Goal: Find specific page/section: Find specific page/section

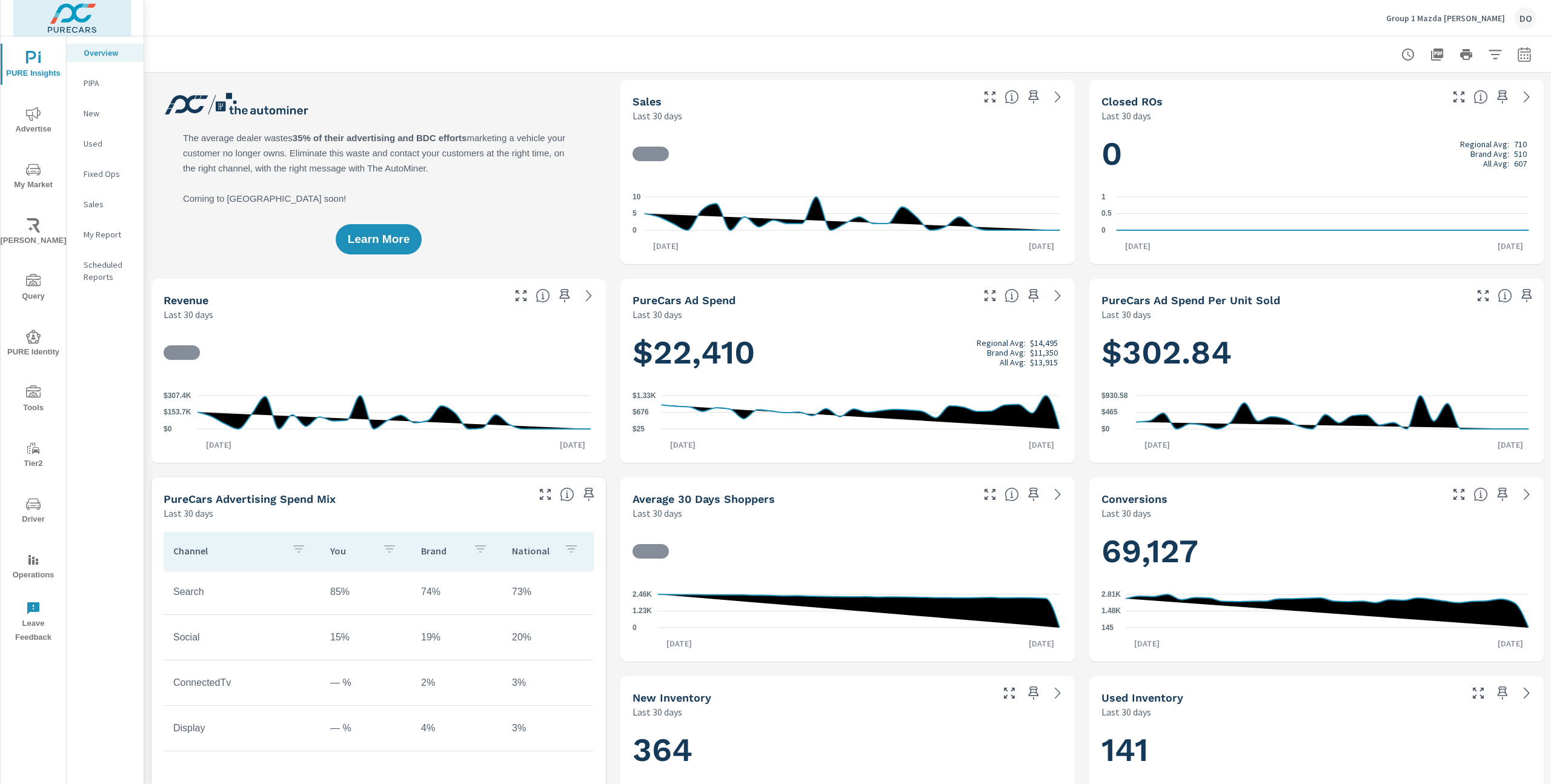
click at [69, 22] on img at bounding box center [73, 18] width 118 height 48
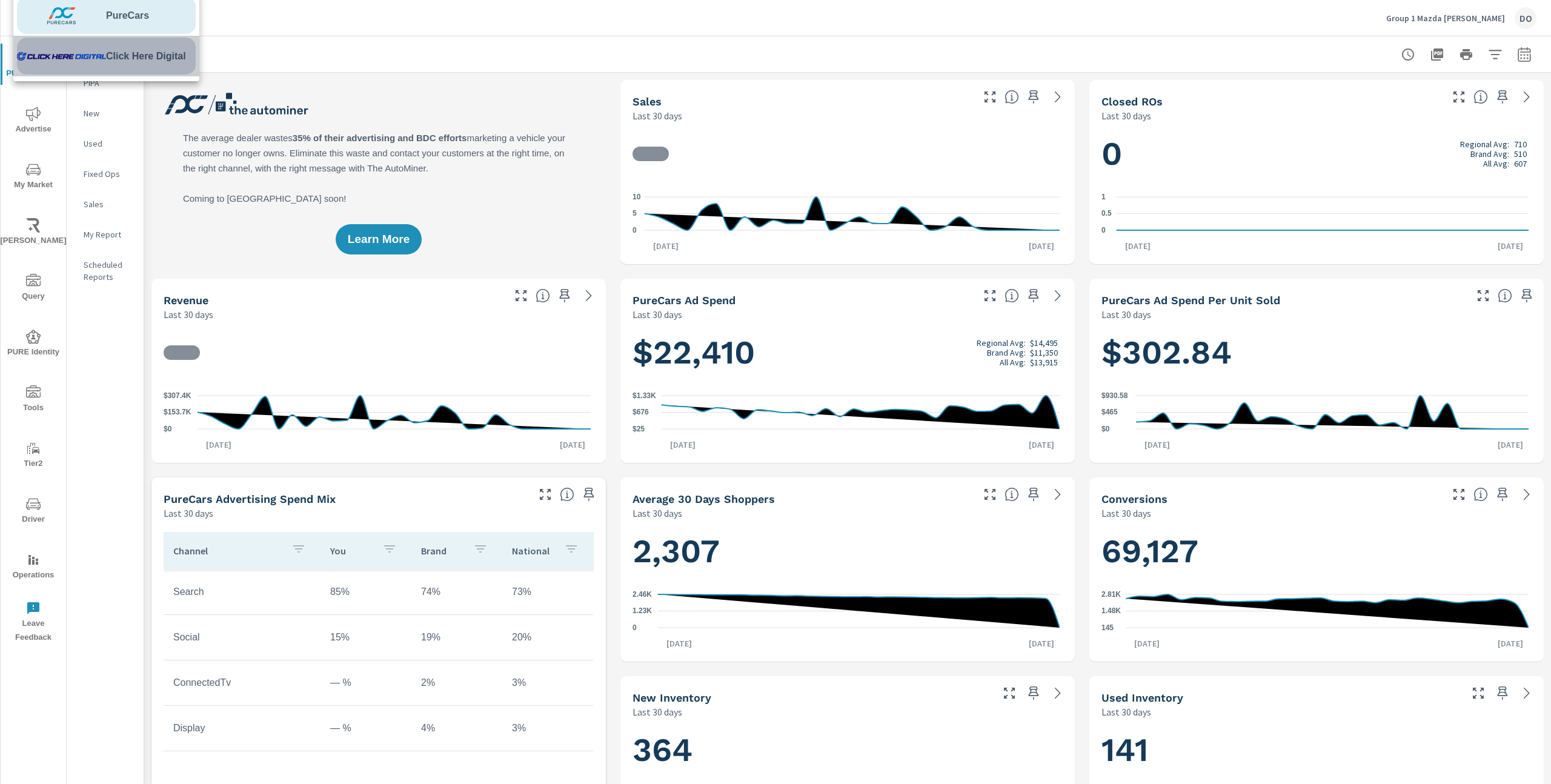
click at [83, 55] on img at bounding box center [61, 56] width 89 height 37
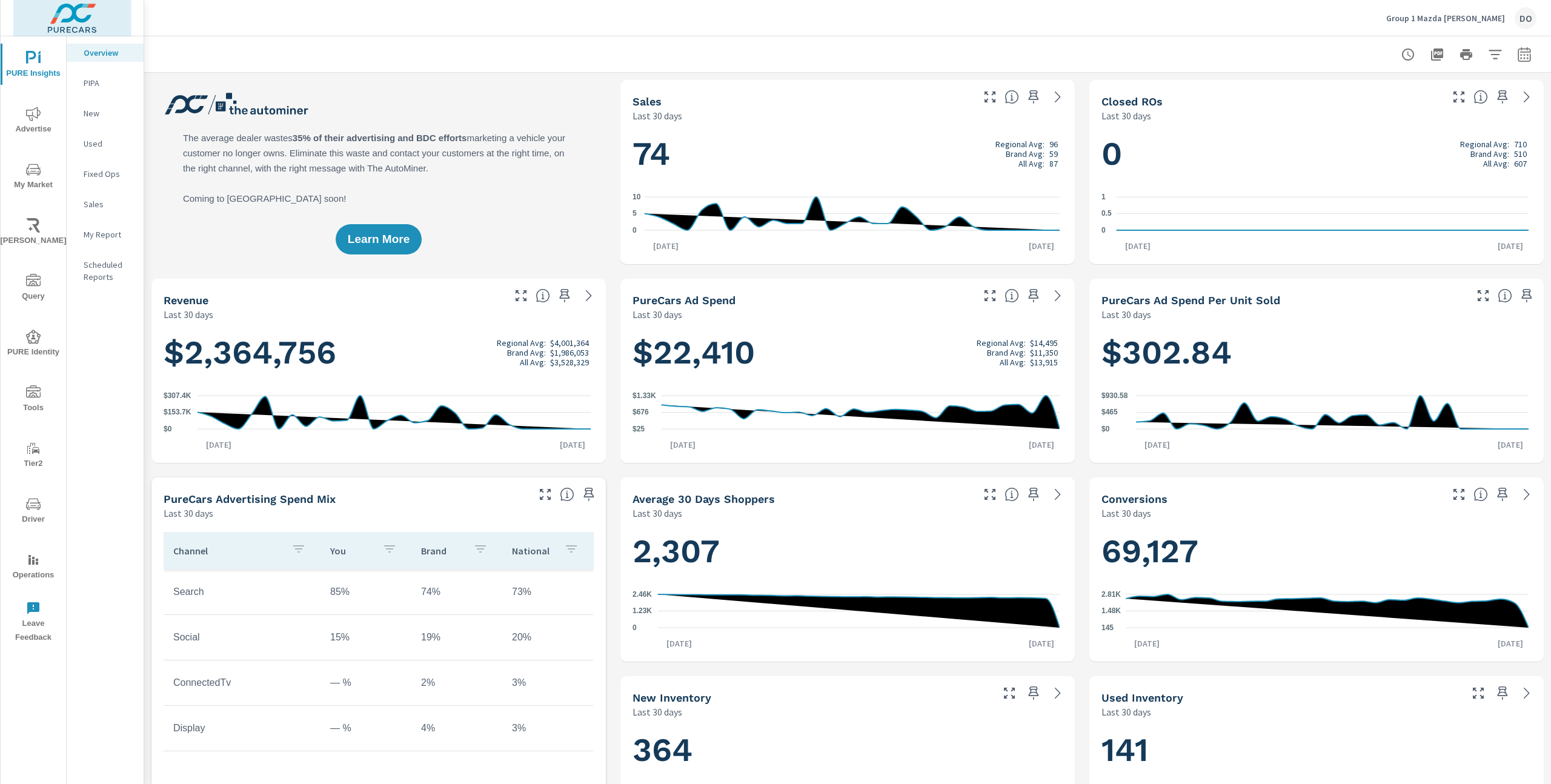
click at [72, 13] on img at bounding box center [73, 18] width 118 height 48
click at [89, 60] on img at bounding box center [61, 56] width 89 height 37
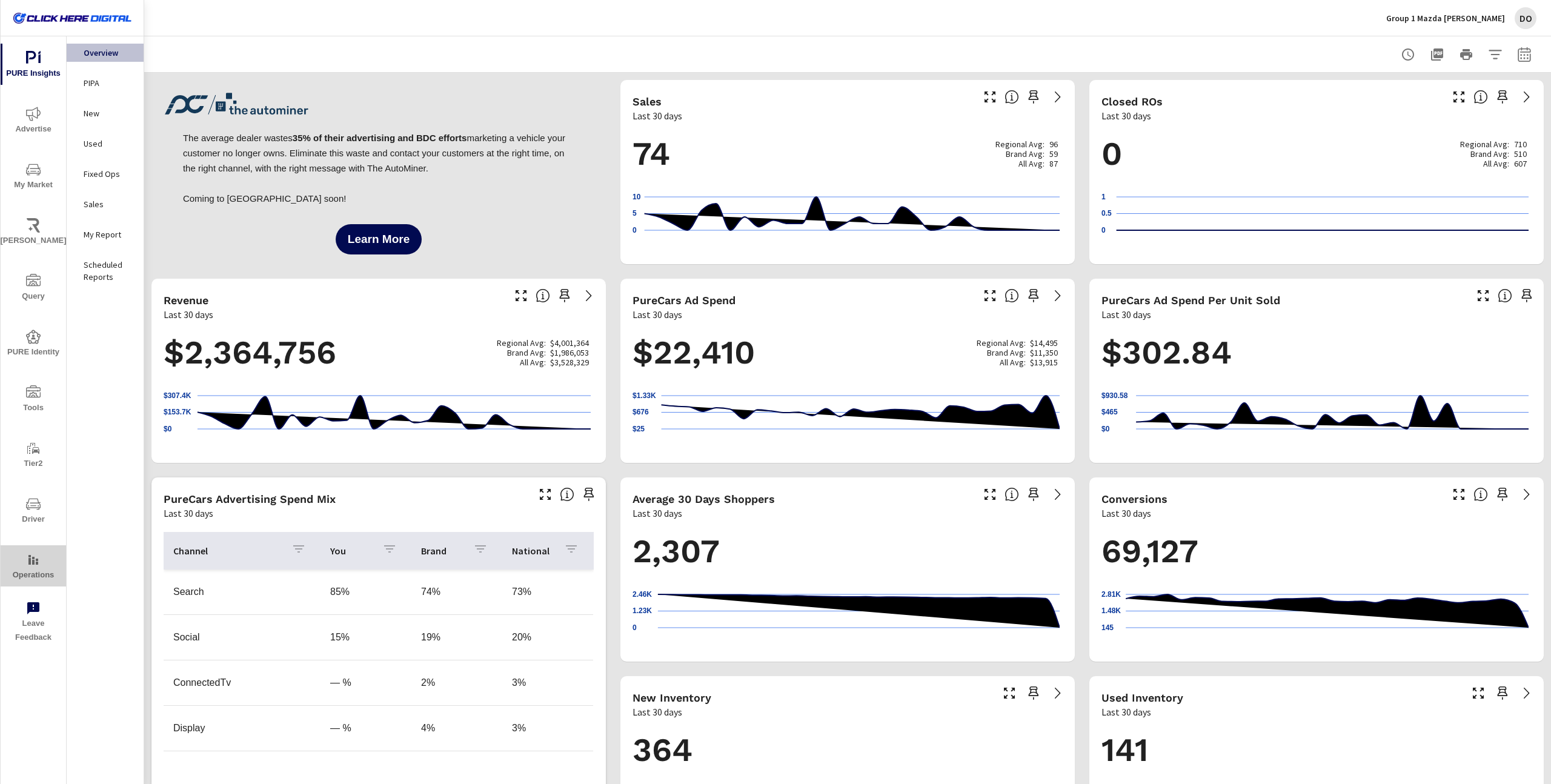
click at [31, 567] on span "Operations" at bounding box center [33, 567] width 58 height 30
